Goal: Navigation & Orientation: Find specific page/section

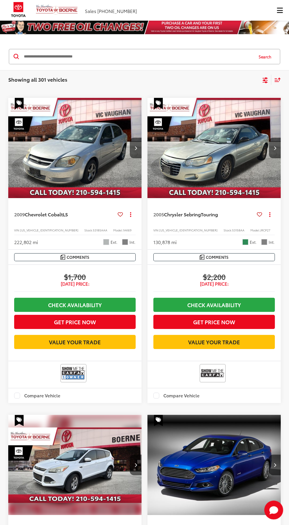
click at [280, 11] on span "Click to show site navigation" at bounding box center [280, 10] width 6 height 0
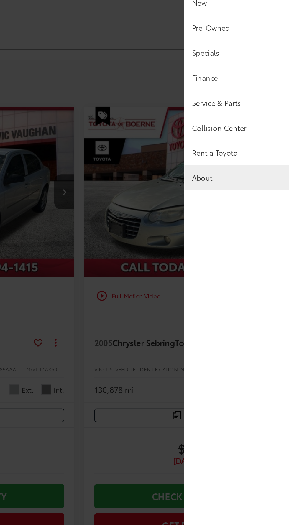
click at [253, 143] on link "About" at bounding box center [247, 139] width 82 height 15
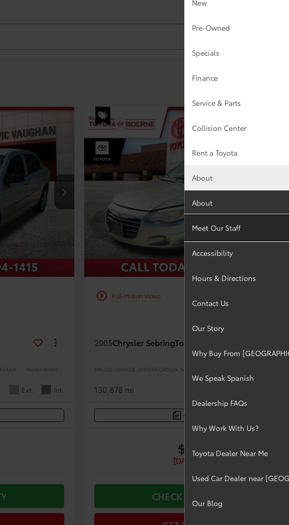
click at [244, 170] on link "Meet Our Staff" at bounding box center [247, 169] width 82 height 15
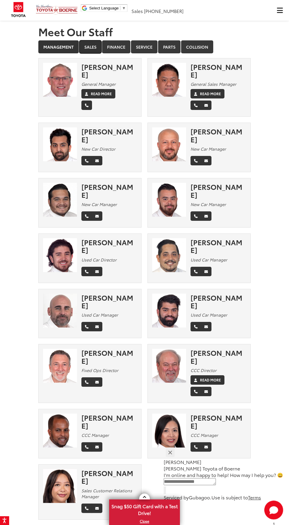
click at [92, 44] on link "Sales" at bounding box center [90, 46] width 22 height 13
